Goal: Book appointment/travel/reservation

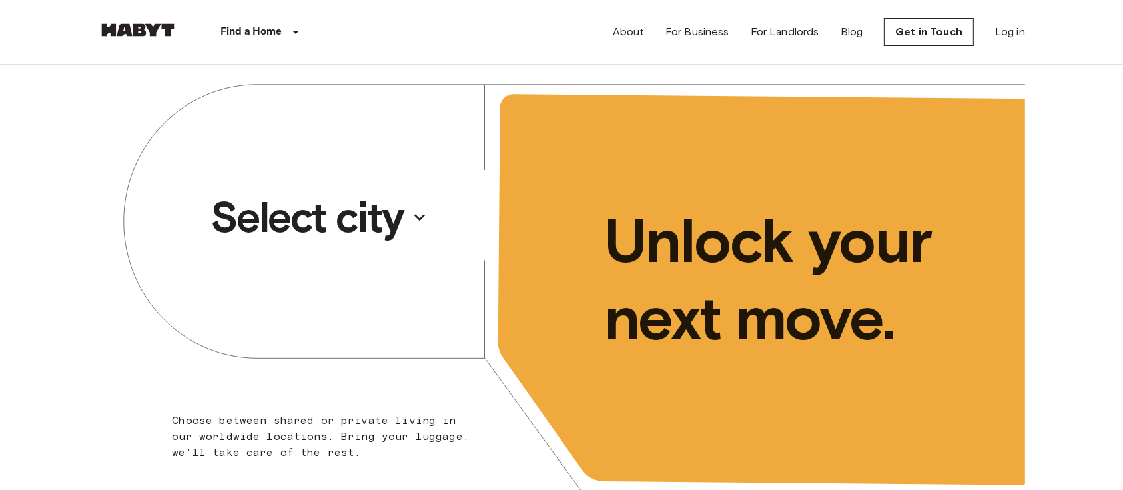
click at [408, 218] on button "Select city" at bounding box center [319, 217] width 228 height 61
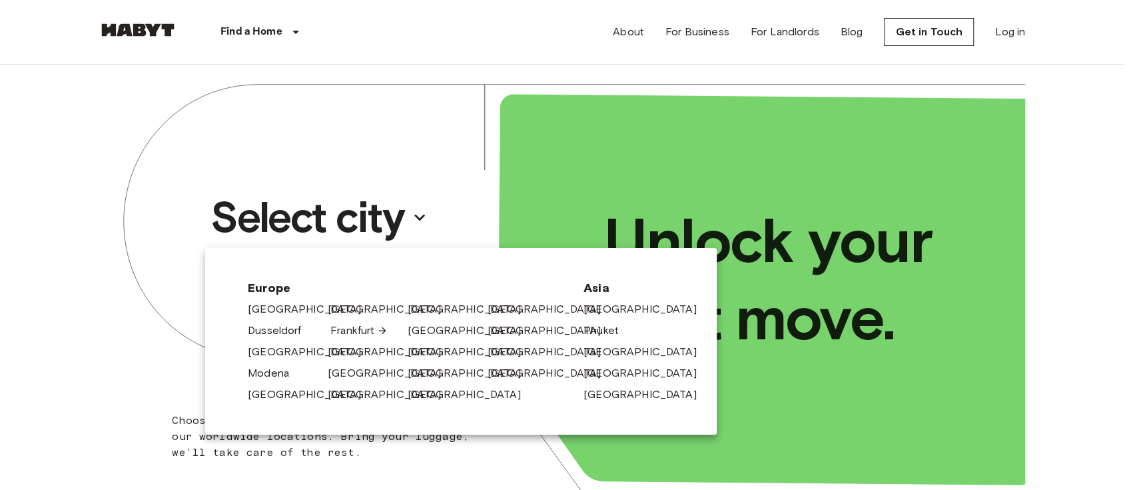
click at [353, 327] on link "Frankfurt" at bounding box center [358, 330] width 57 height 16
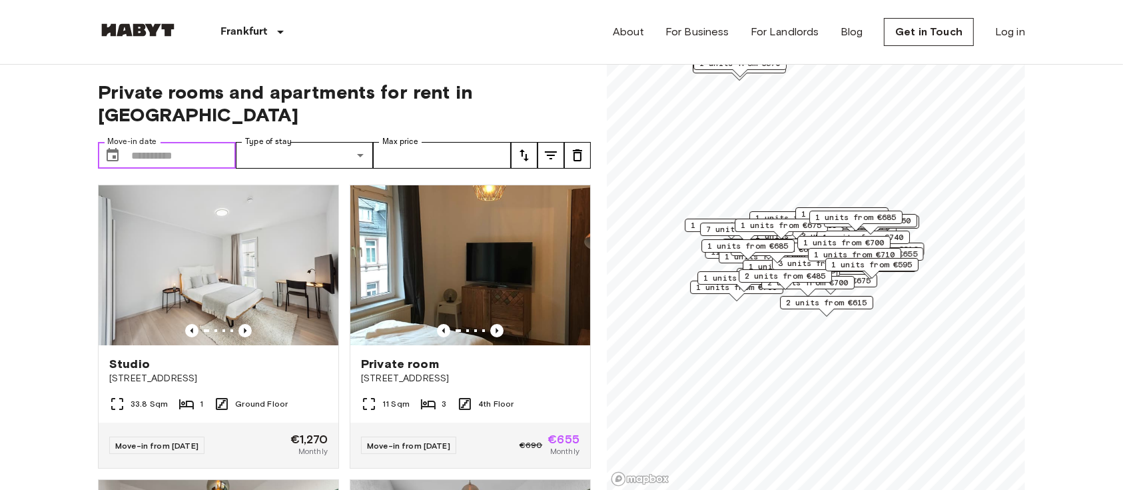
click at [160, 142] on input "Move-in date" at bounding box center [183, 155] width 105 height 27
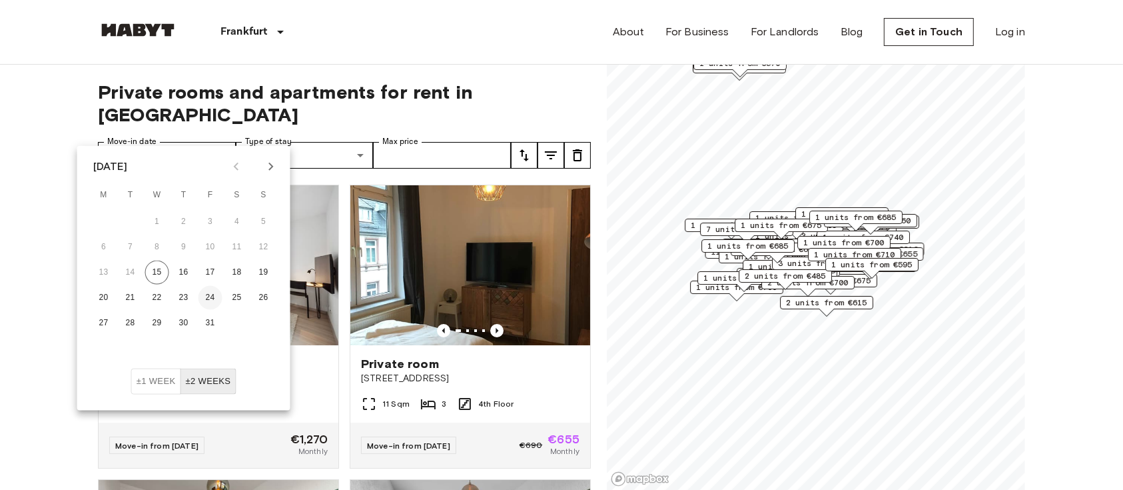
click at [211, 294] on button "24" at bounding box center [211, 298] width 24 height 24
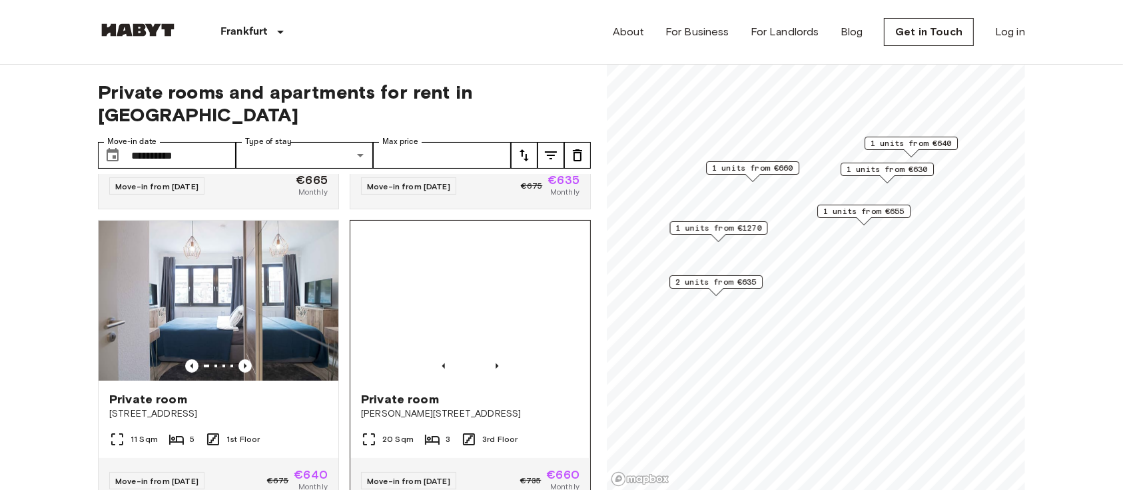
scroll to position [470, 0]
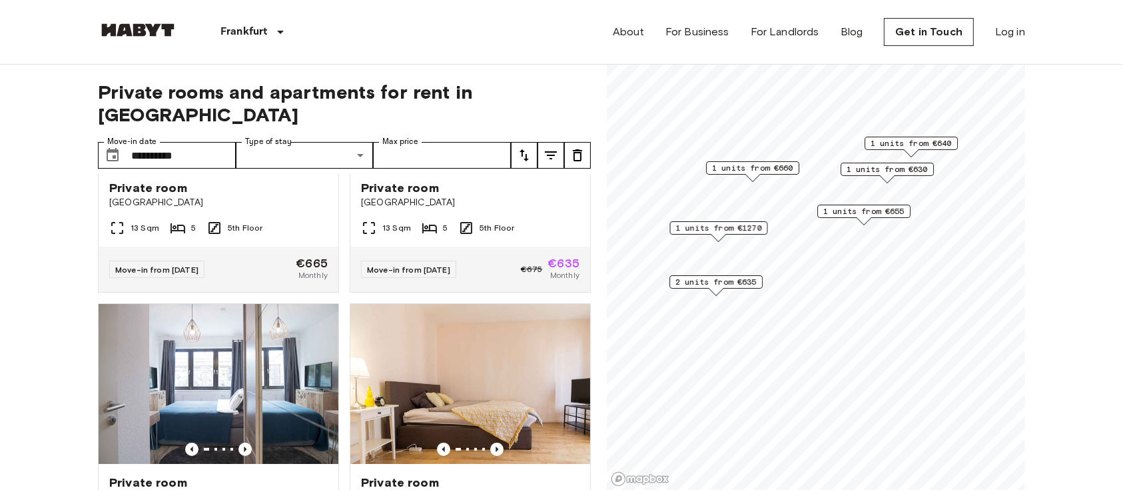
click at [553, 33] on div "[GEOGRAPHIC_DATA] [GEOGRAPHIC_DATA] [GEOGRAPHIC_DATA] [GEOGRAPHIC_DATA] [GEOGRA…" at bounding box center [561, 32] width 927 height 64
click at [112, 148] on icon "Choose date, selected date is 24 Oct 2025" at bounding box center [113, 154] width 12 height 13
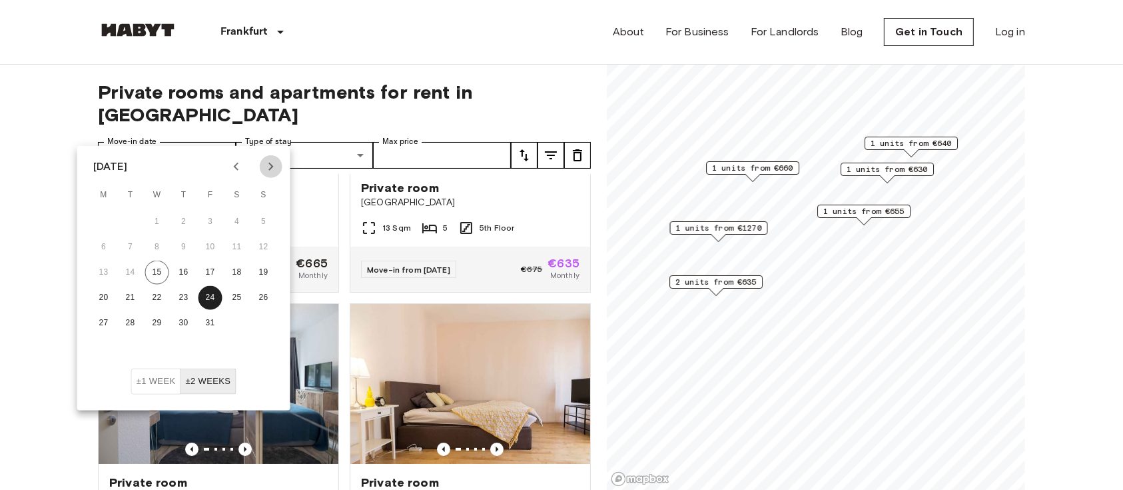
click at [275, 167] on icon "Next month" at bounding box center [271, 167] width 16 height 16
click at [239, 249] on button "8" at bounding box center [237, 247] width 24 height 24
type input "**********"
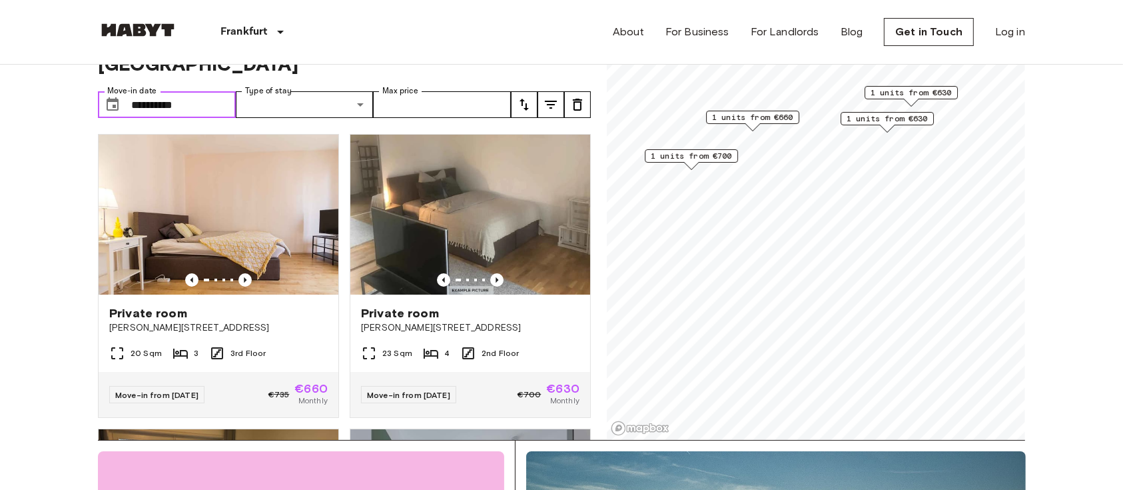
scroll to position [89, 0]
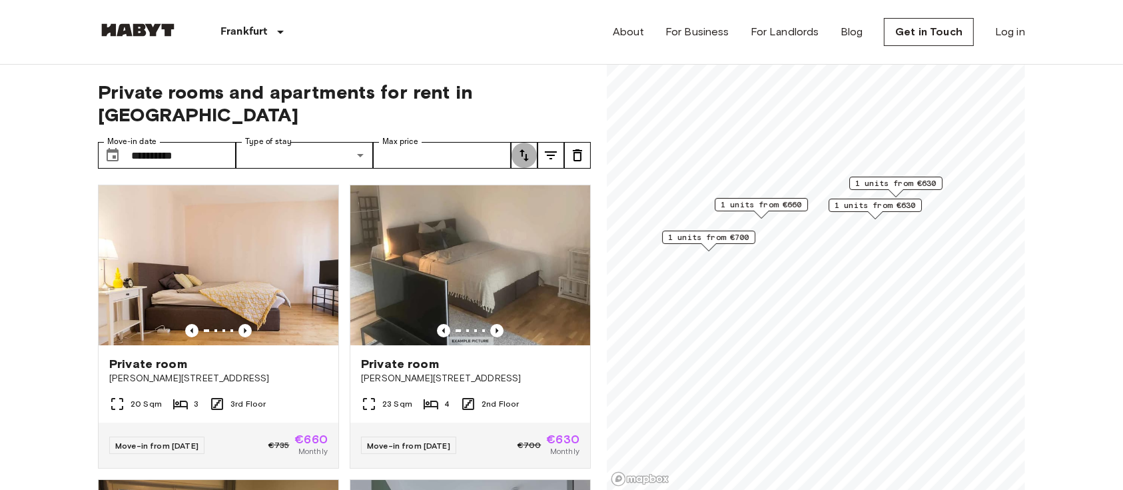
click at [532, 147] on icon "tune" at bounding box center [524, 155] width 16 height 16
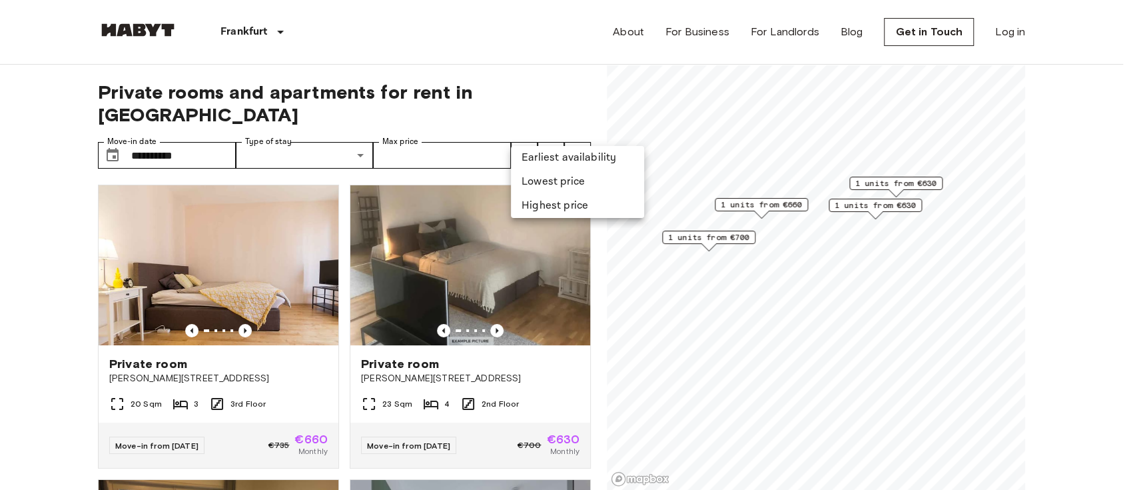
click at [554, 177] on li "Lowest price" at bounding box center [577, 182] width 133 height 24
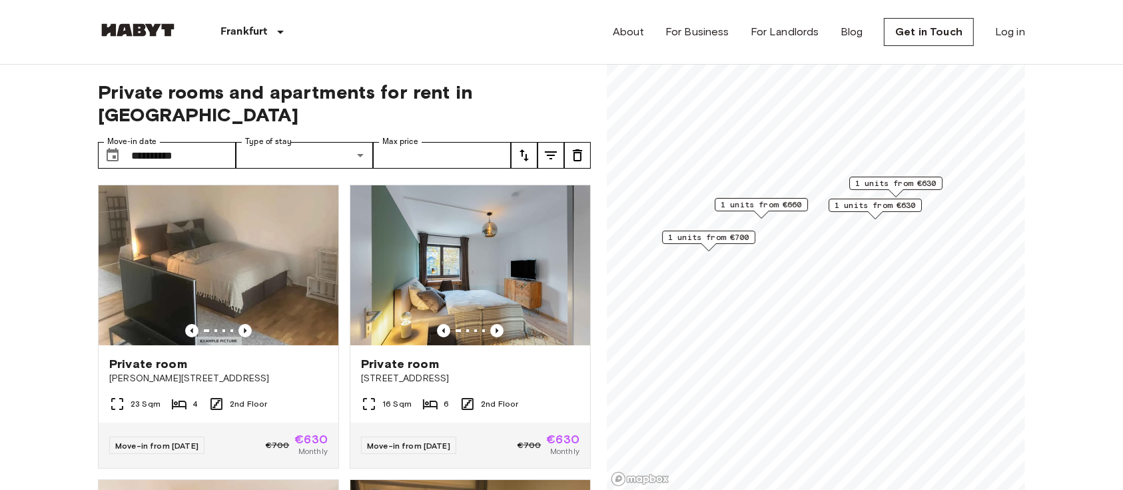
click at [574, 147] on icon "tune" at bounding box center [578, 155] width 16 height 16
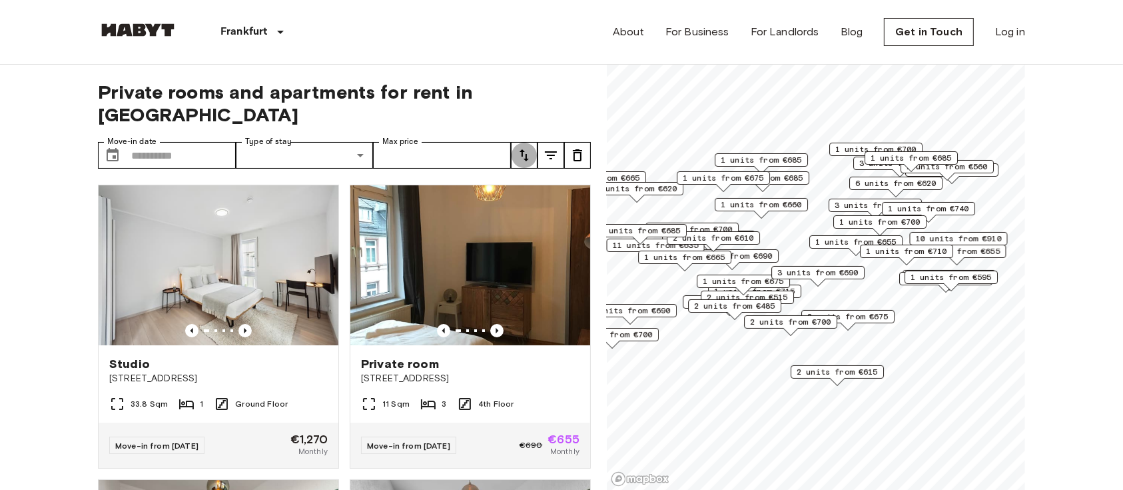
click at [529, 147] on icon "tune" at bounding box center [524, 155] width 16 height 16
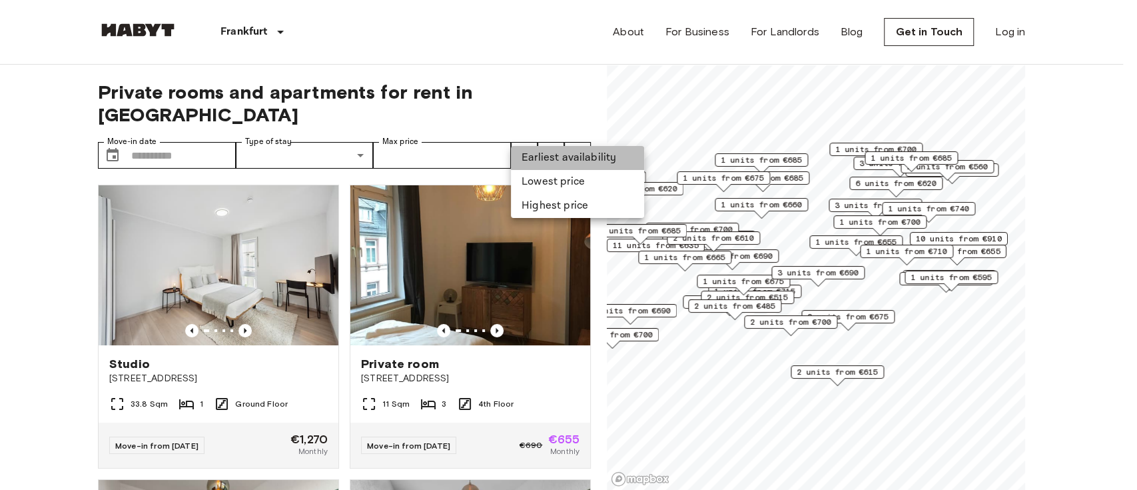
click at [549, 155] on li "Earliest availability" at bounding box center [577, 158] width 133 height 24
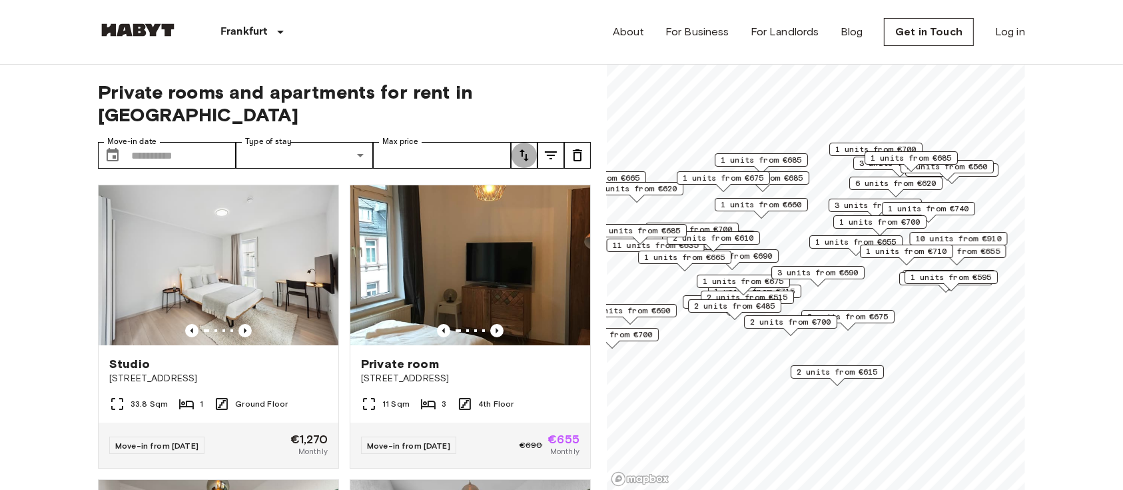
click at [524, 147] on icon "tune" at bounding box center [524, 155] width 16 height 16
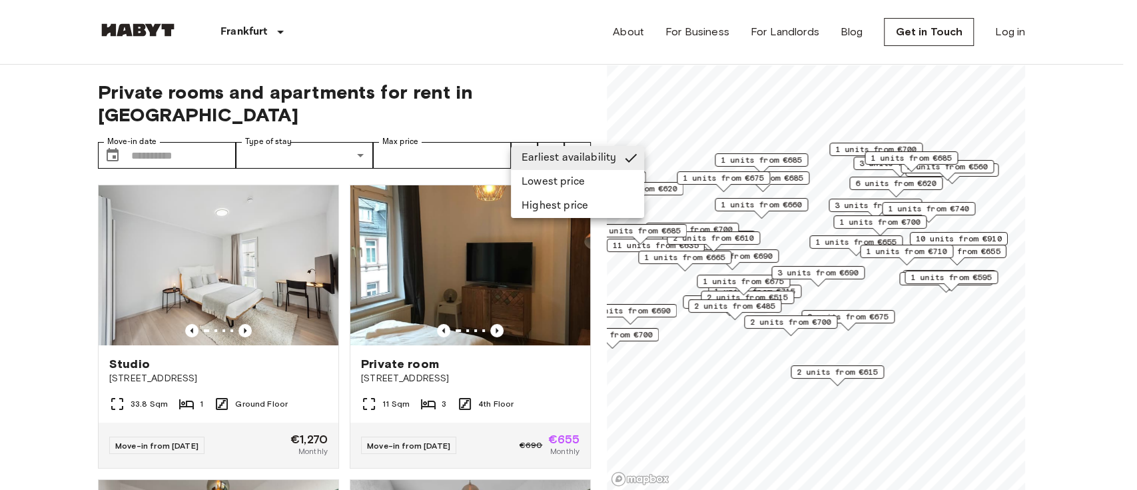
click at [9, 254] on div at bounding box center [568, 245] width 1137 height 490
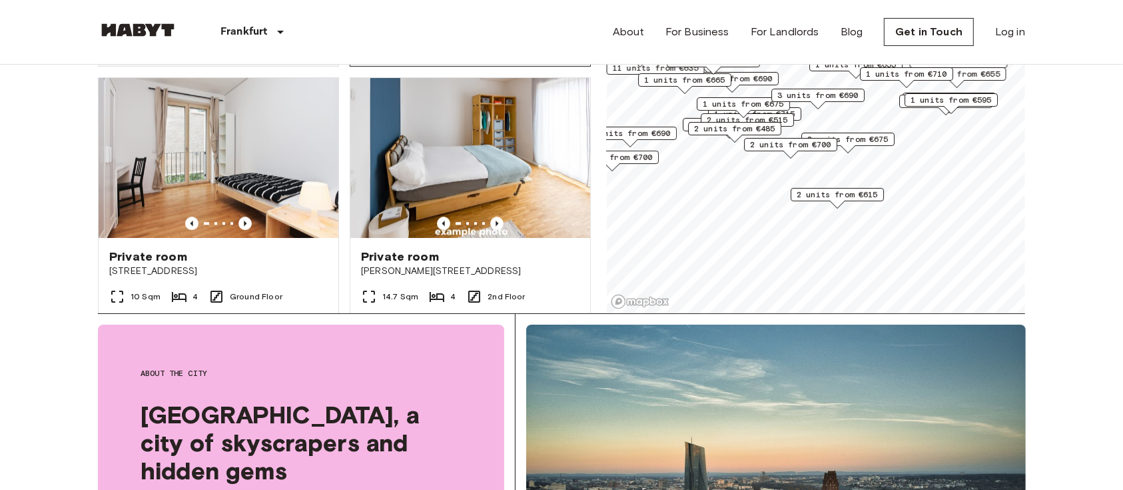
scroll to position [8791, 0]
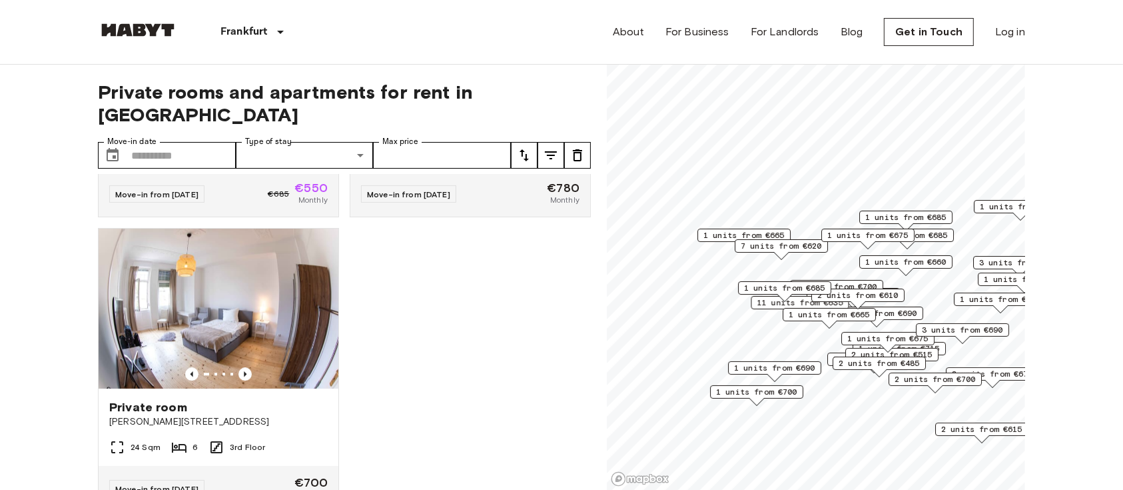
scroll to position [4238, 0]
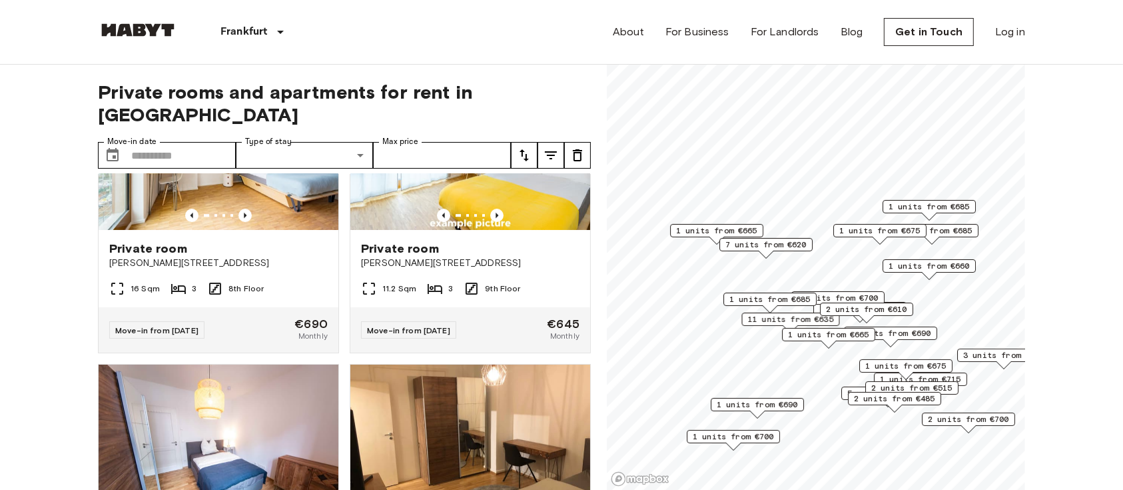
scroll to position [3327, 0]
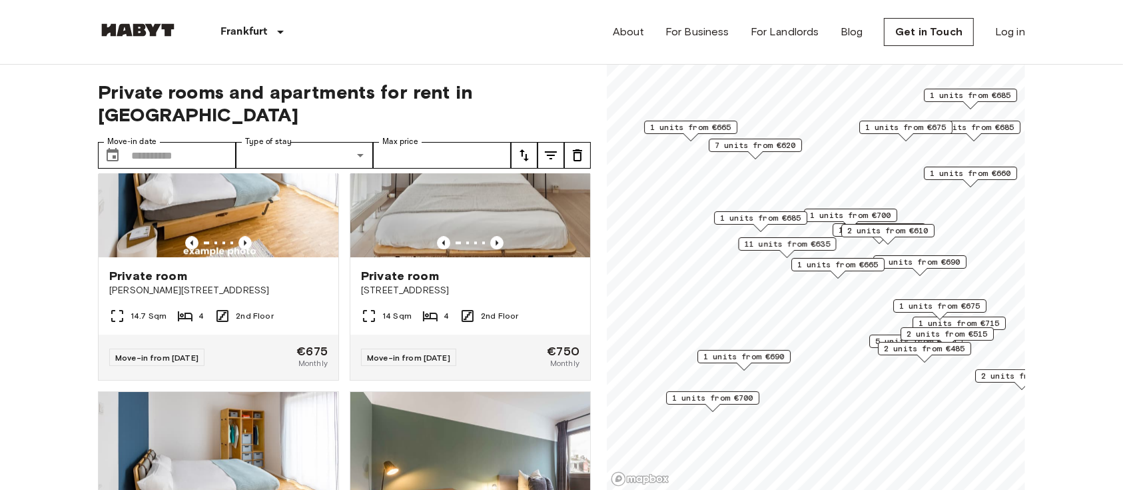
click at [842, 353] on span "2 units from €485" at bounding box center [924, 348] width 81 height 12
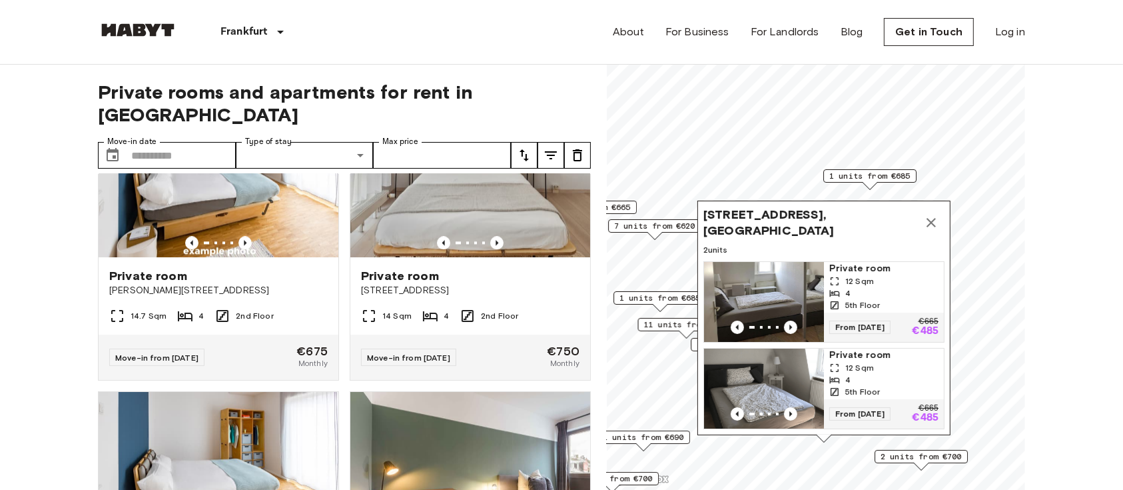
click at [842, 215] on icon "Map marker" at bounding box center [931, 223] width 16 height 16
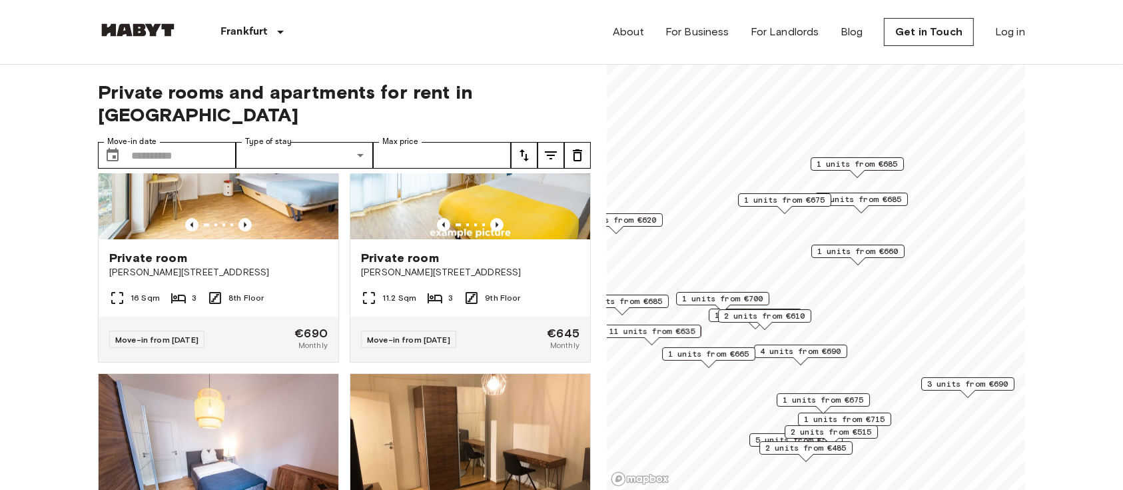
scroll to position [3024, 0]
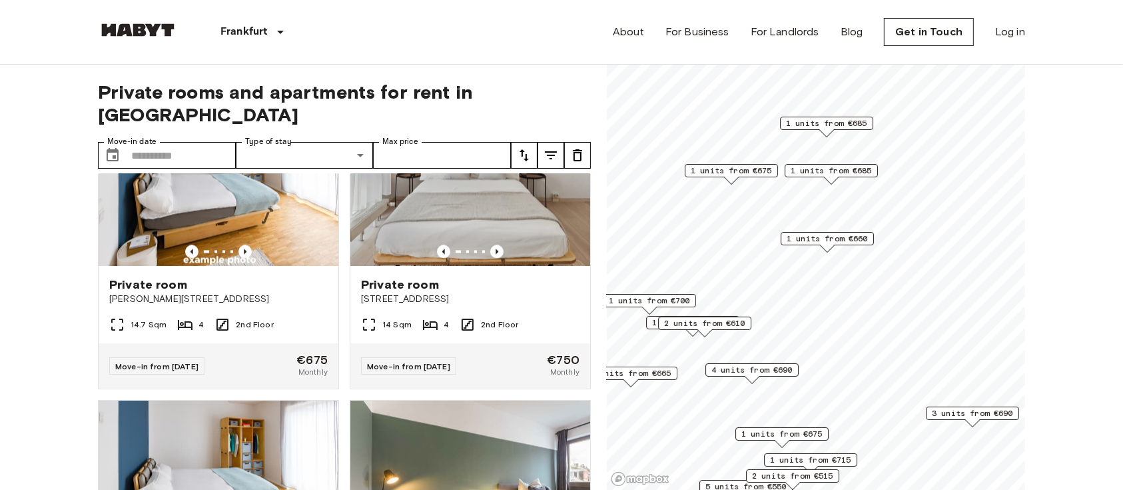
scroll to position [1507, 0]
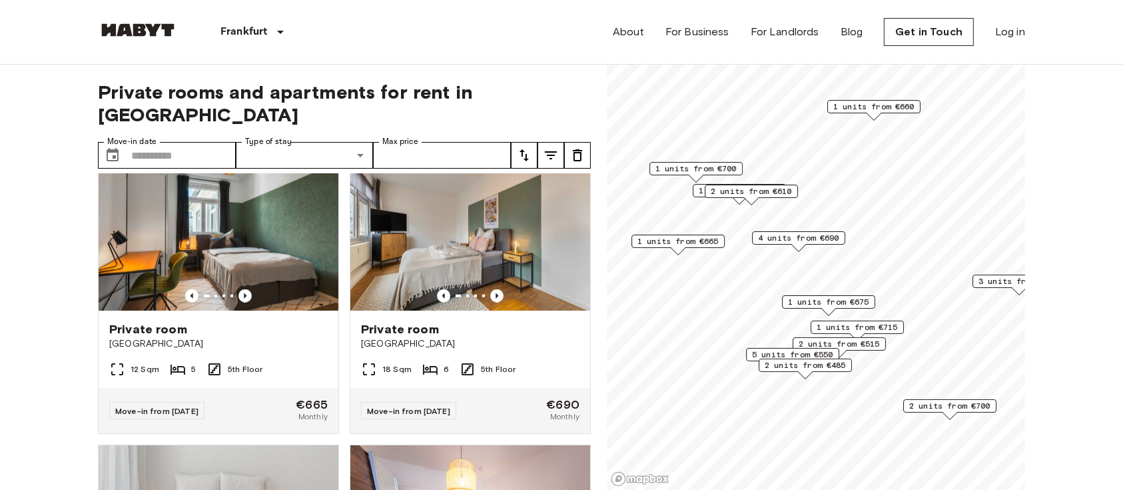
scroll to position [1810, 0]
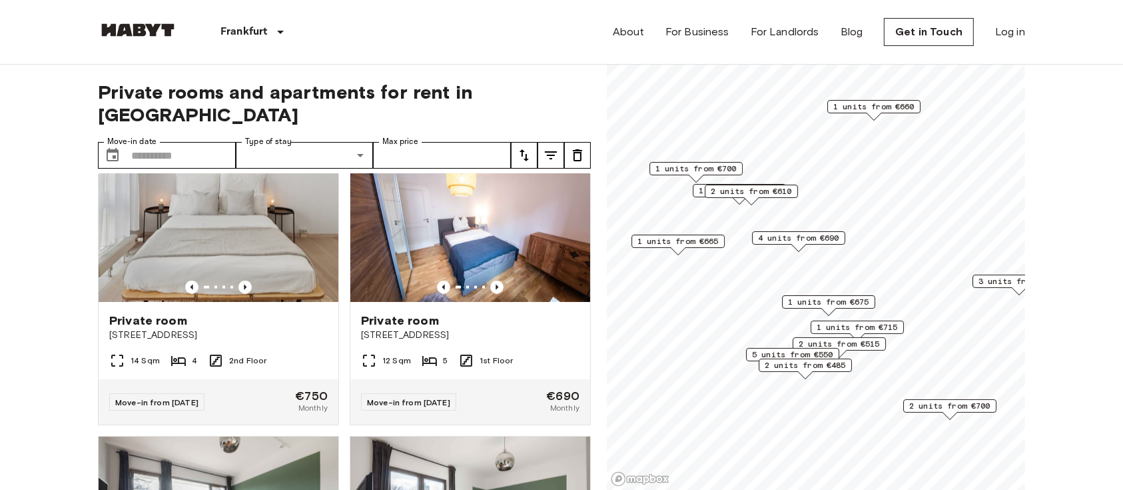
click at [842, 338] on span "2 units from €515" at bounding box center [839, 344] width 81 height 12
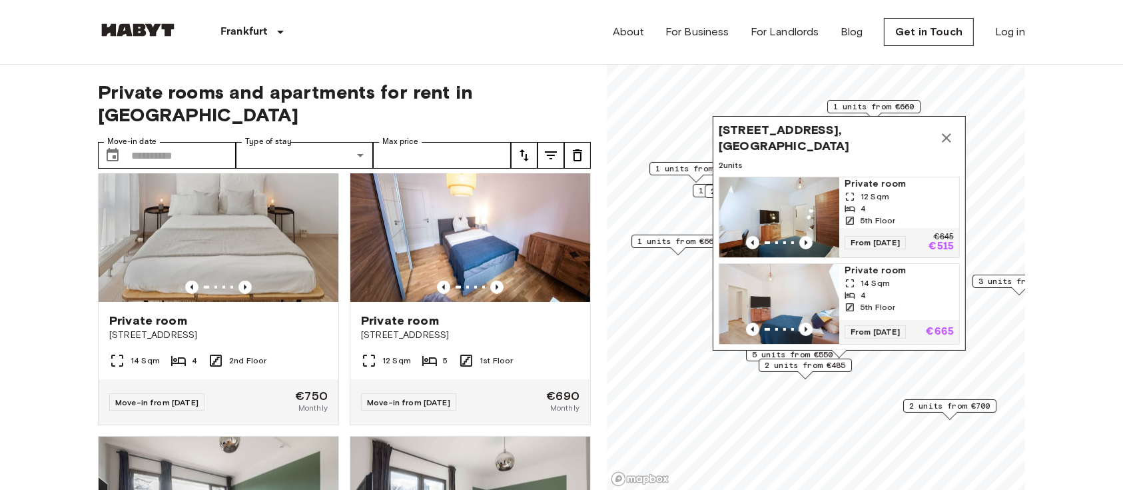
click at [842, 130] on icon "Map marker" at bounding box center [947, 138] width 16 height 16
